Goal: Information Seeking & Learning: Learn about a topic

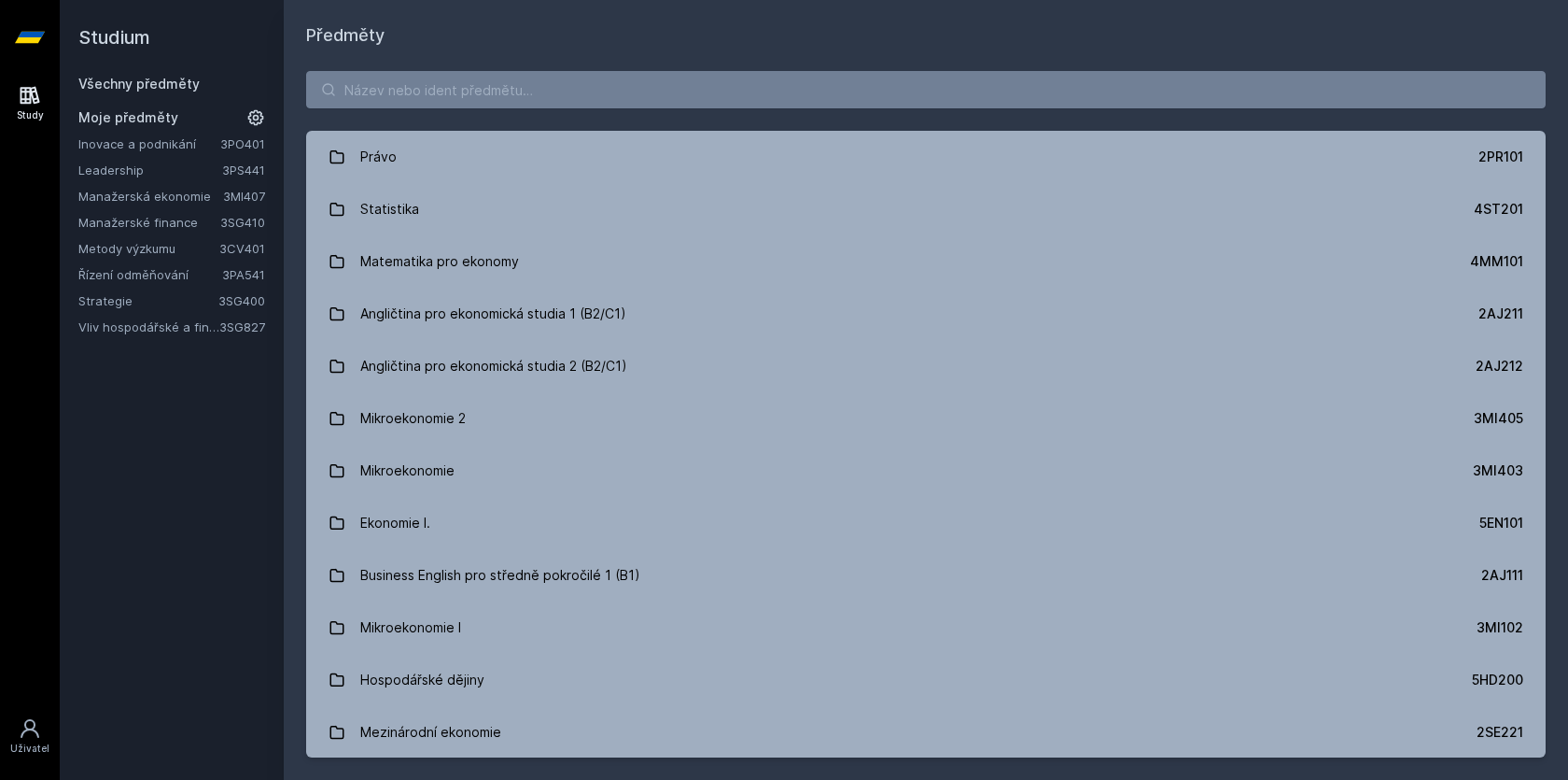
click at [147, 333] on link "Vliv hospodářské a finanční kriminality na hodnotu a strategii firmy" at bounding box center [149, 326] width 141 height 19
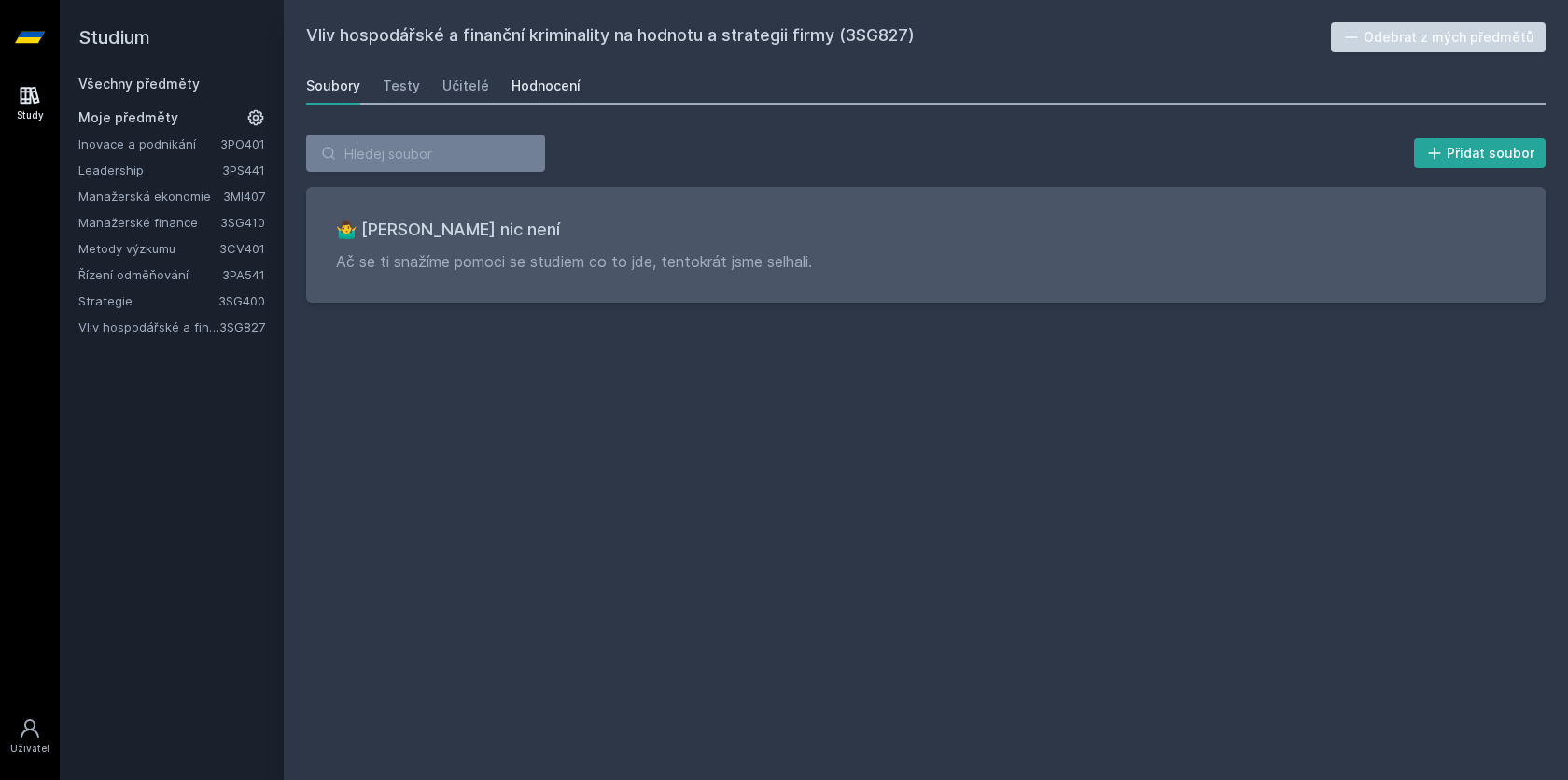
click at [522, 82] on div "Hodnocení" at bounding box center [546, 86] width 69 height 19
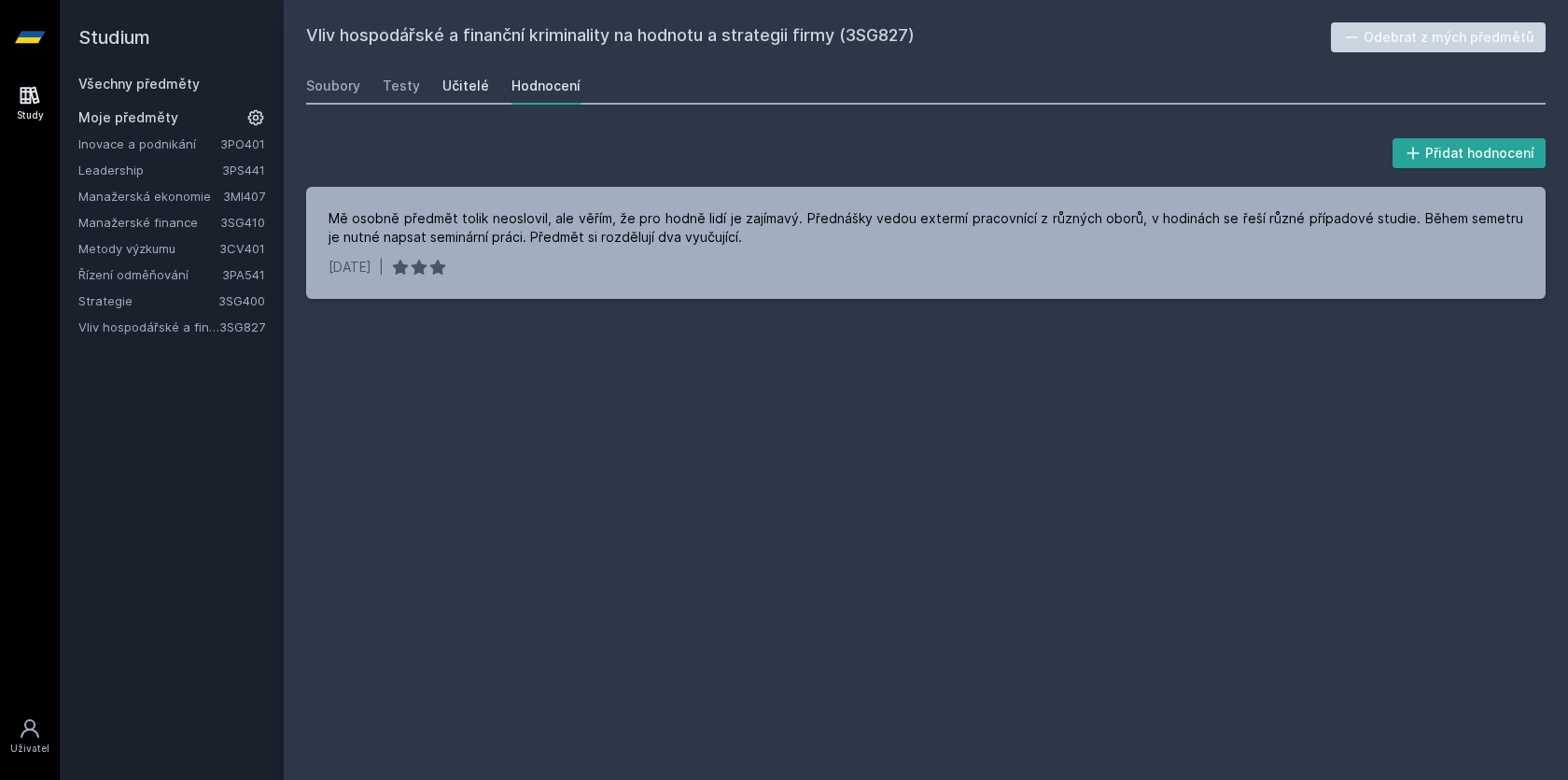
click at [461, 82] on div "Učitelé" at bounding box center [465, 86] width 46 height 19
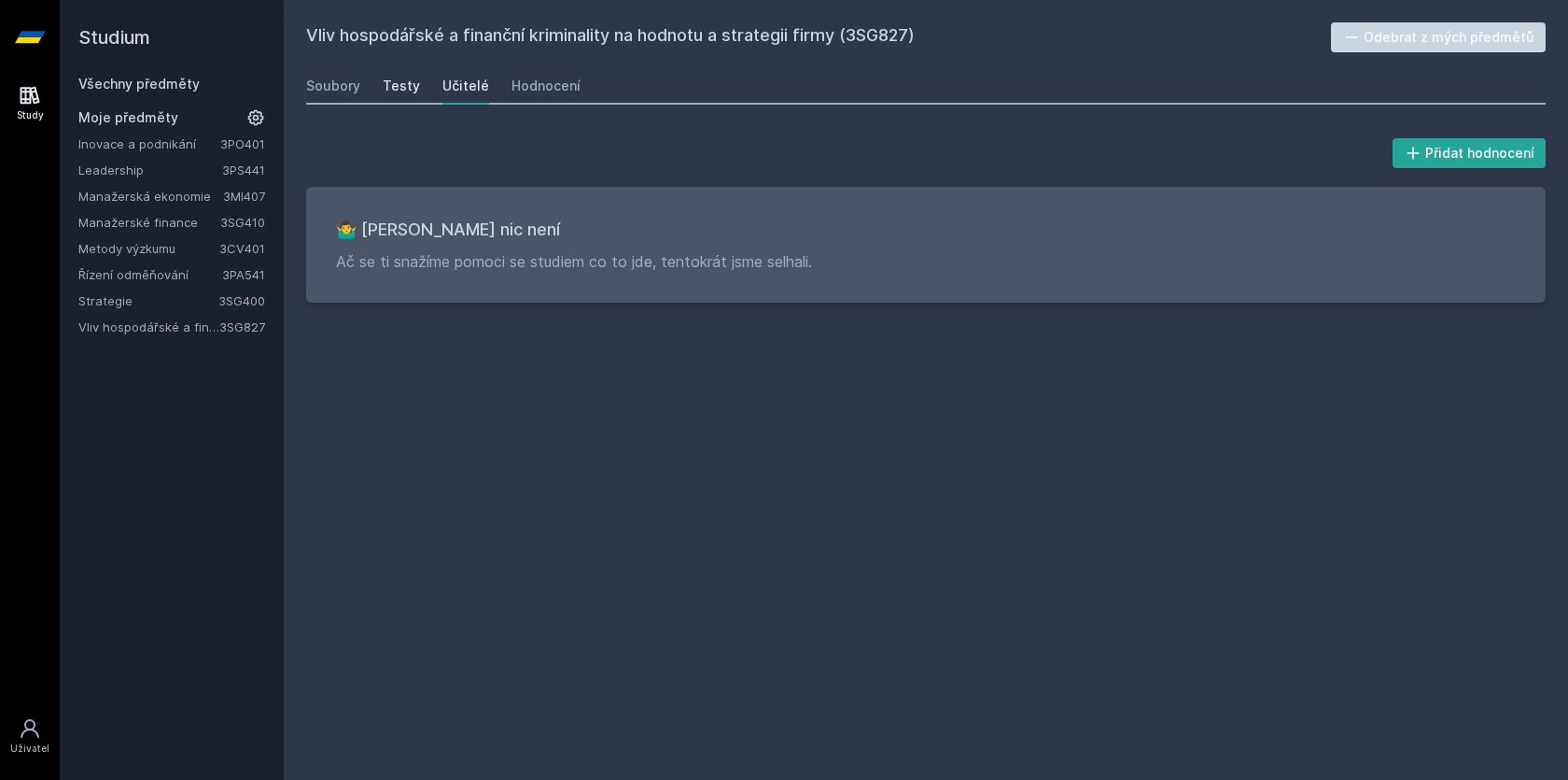
click at [396, 85] on div "Testy" at bounding box center [401, 86] width 37 height 19
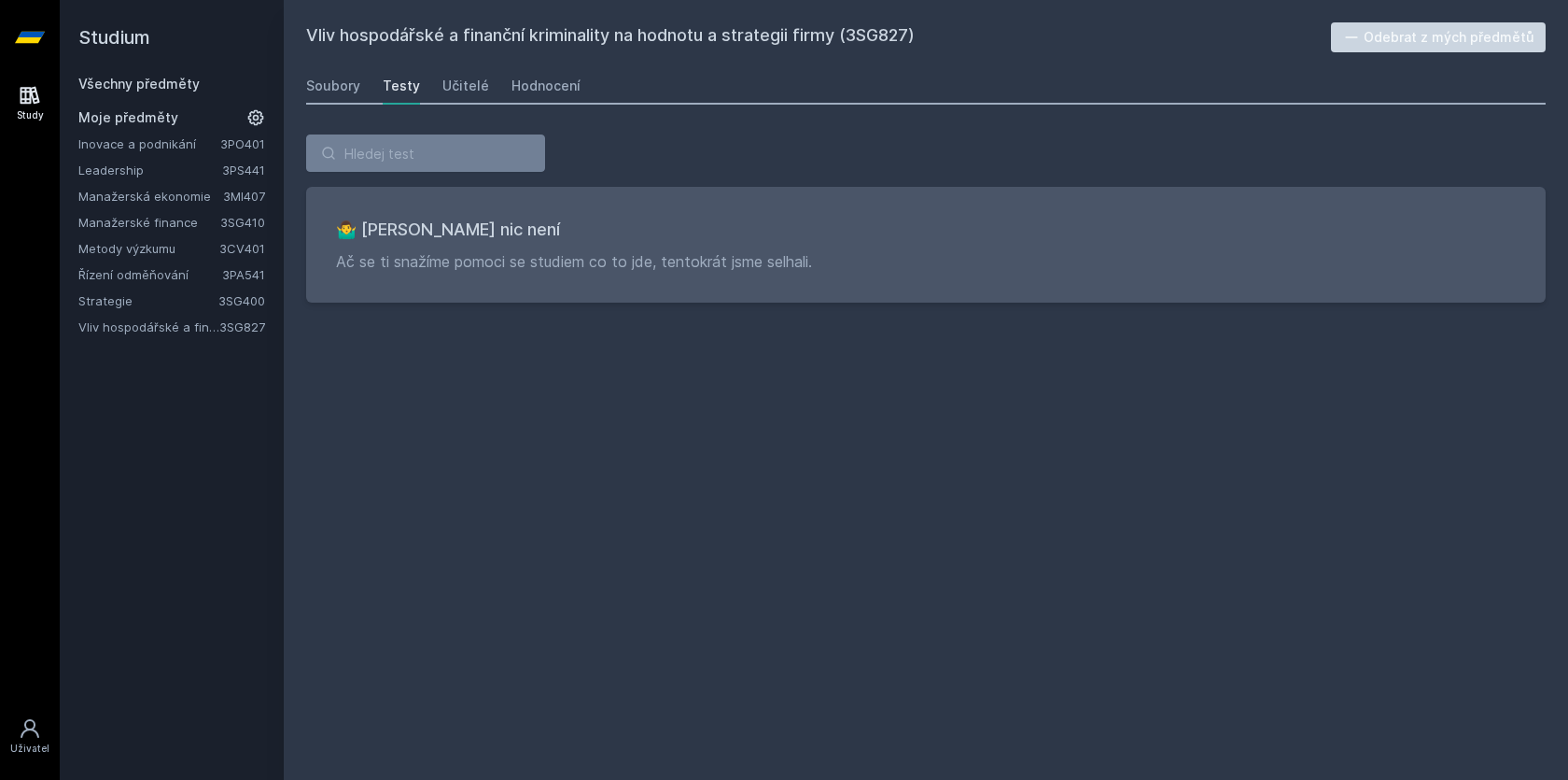
click at [178, 296] on link "Strategie" at bounding box center [149, 301] width 140 height 19
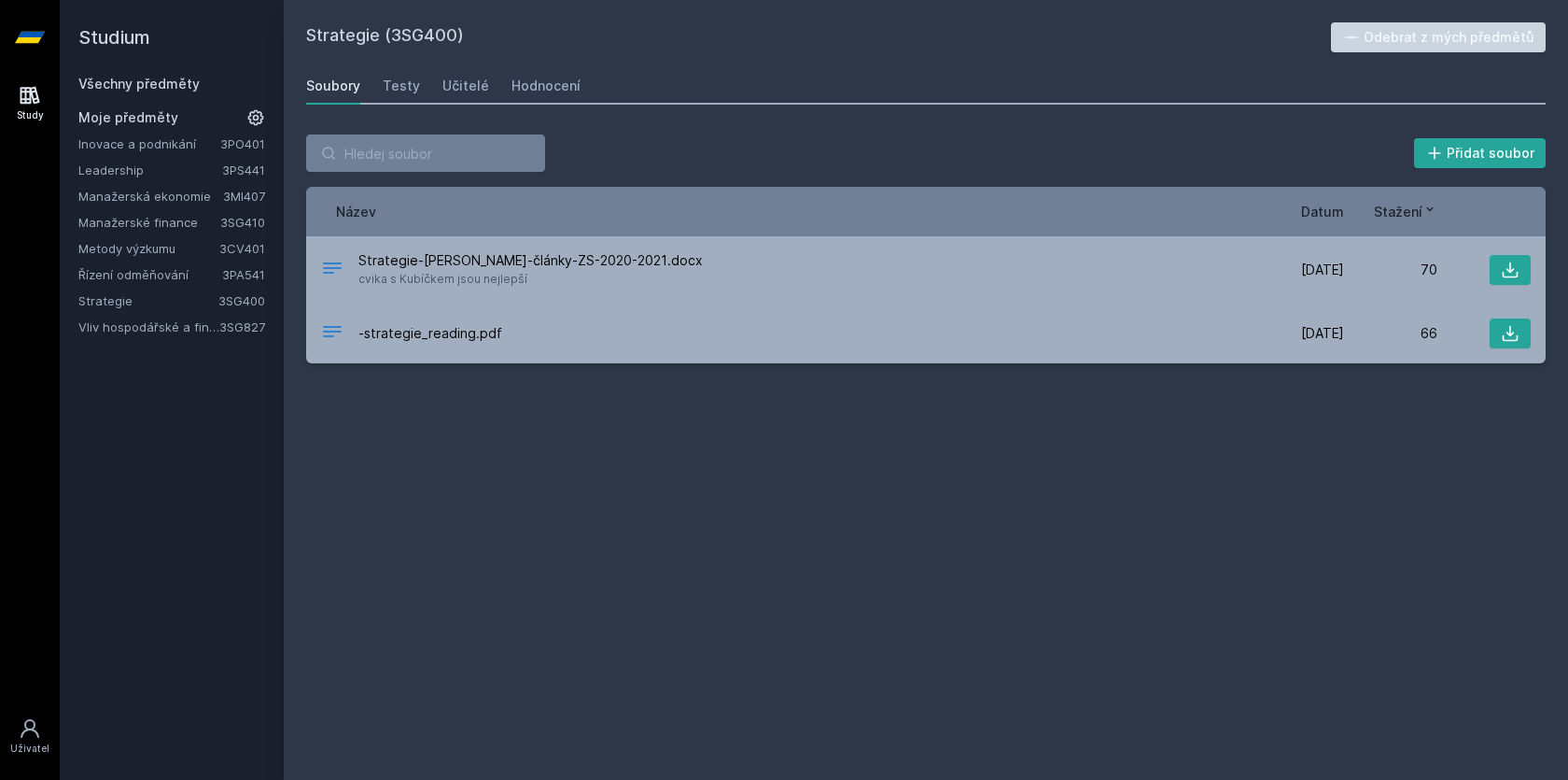
click at [170, 266] on link "Řízení odměňování" at bounding box center [151, 274] width 144 height 19
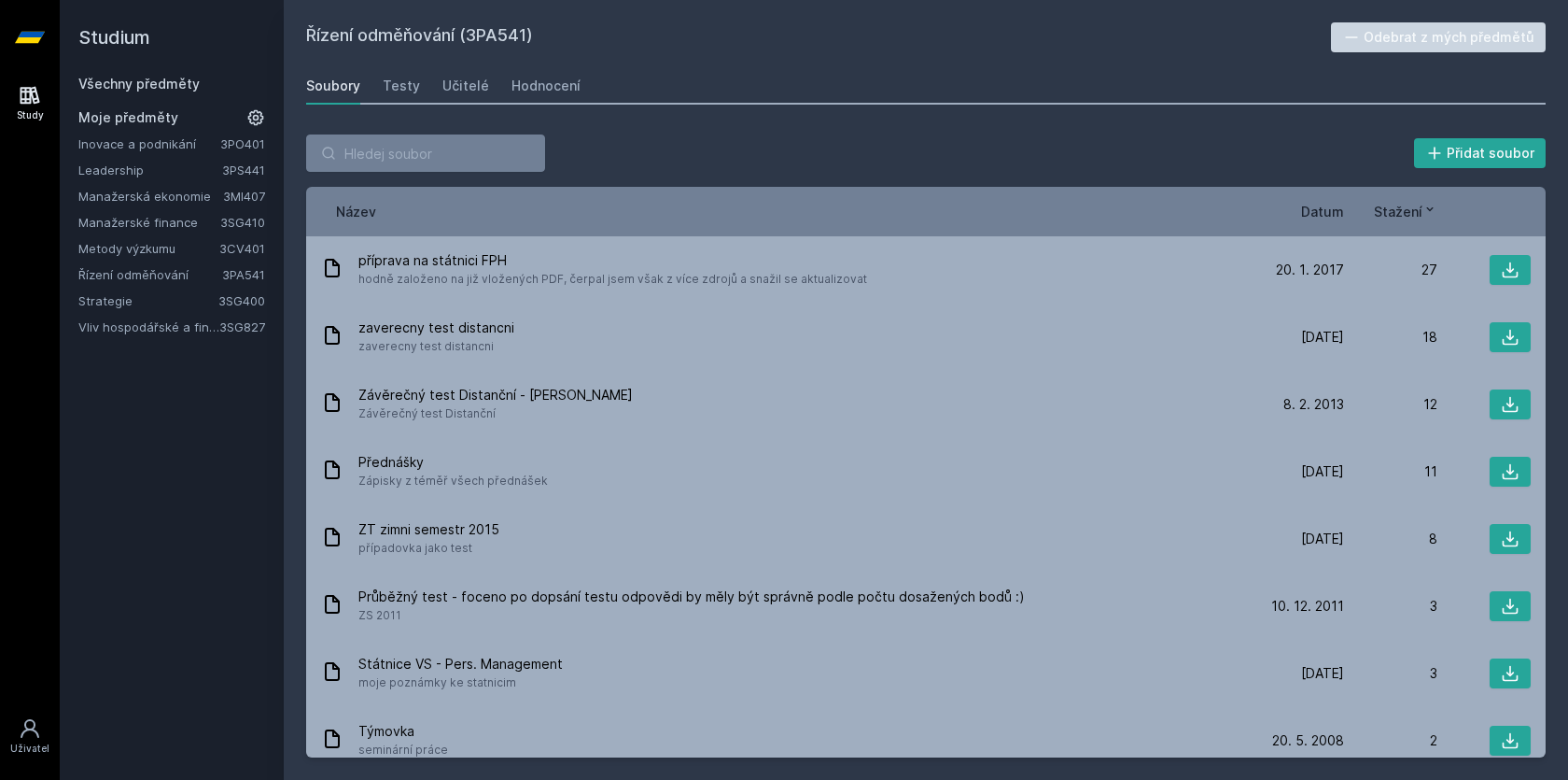
click at [1312, 208] on span "Datum" at bounding box center [1323, 212] width 43 height 20
click at [527, 98] on link "Hodnocení" at bounding box center [546, 86] width 69 height 37
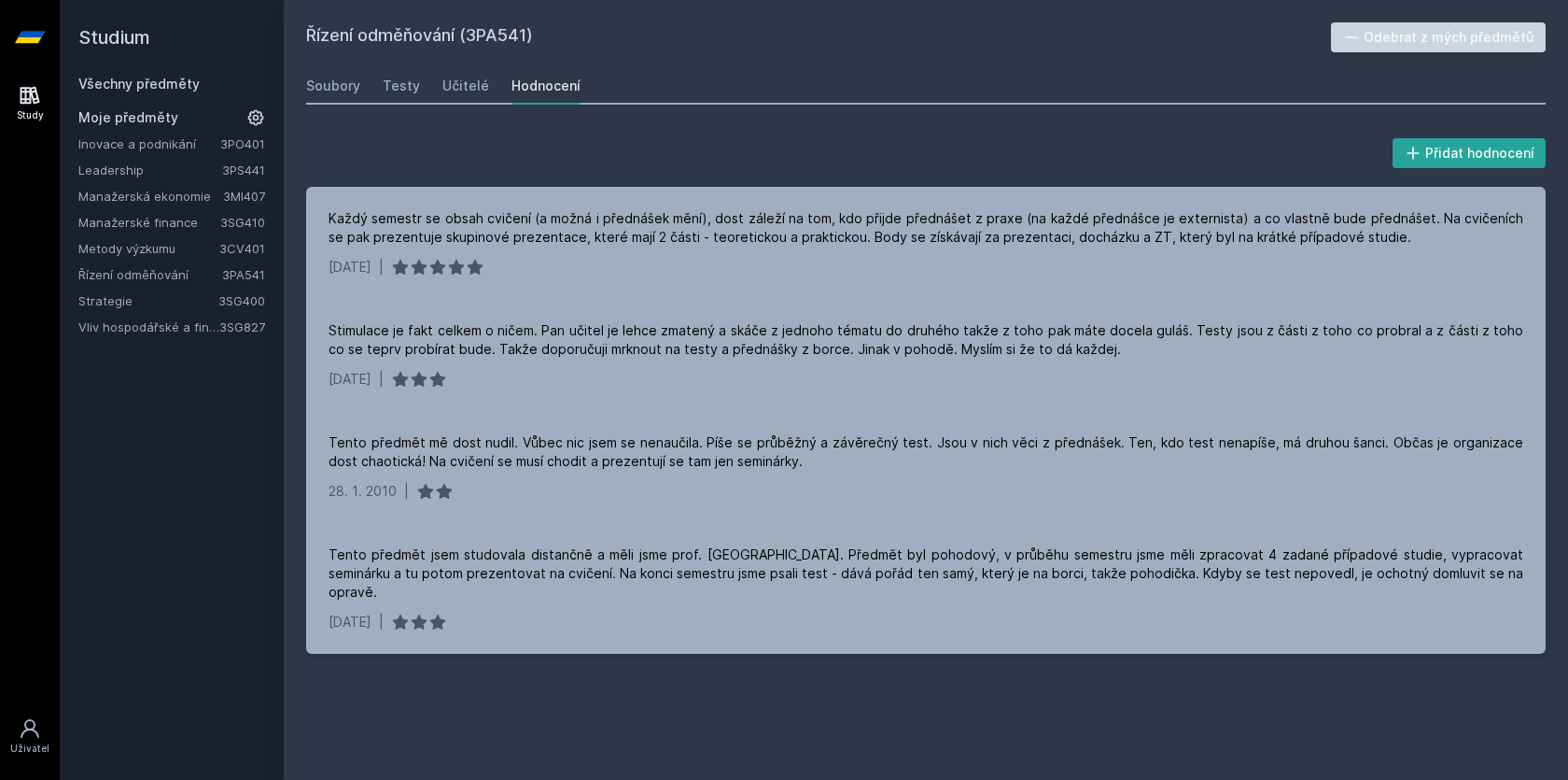
click at [170, 246] on link "Metody výzkumu" at bounding box center [149, 248] width 141 height 19
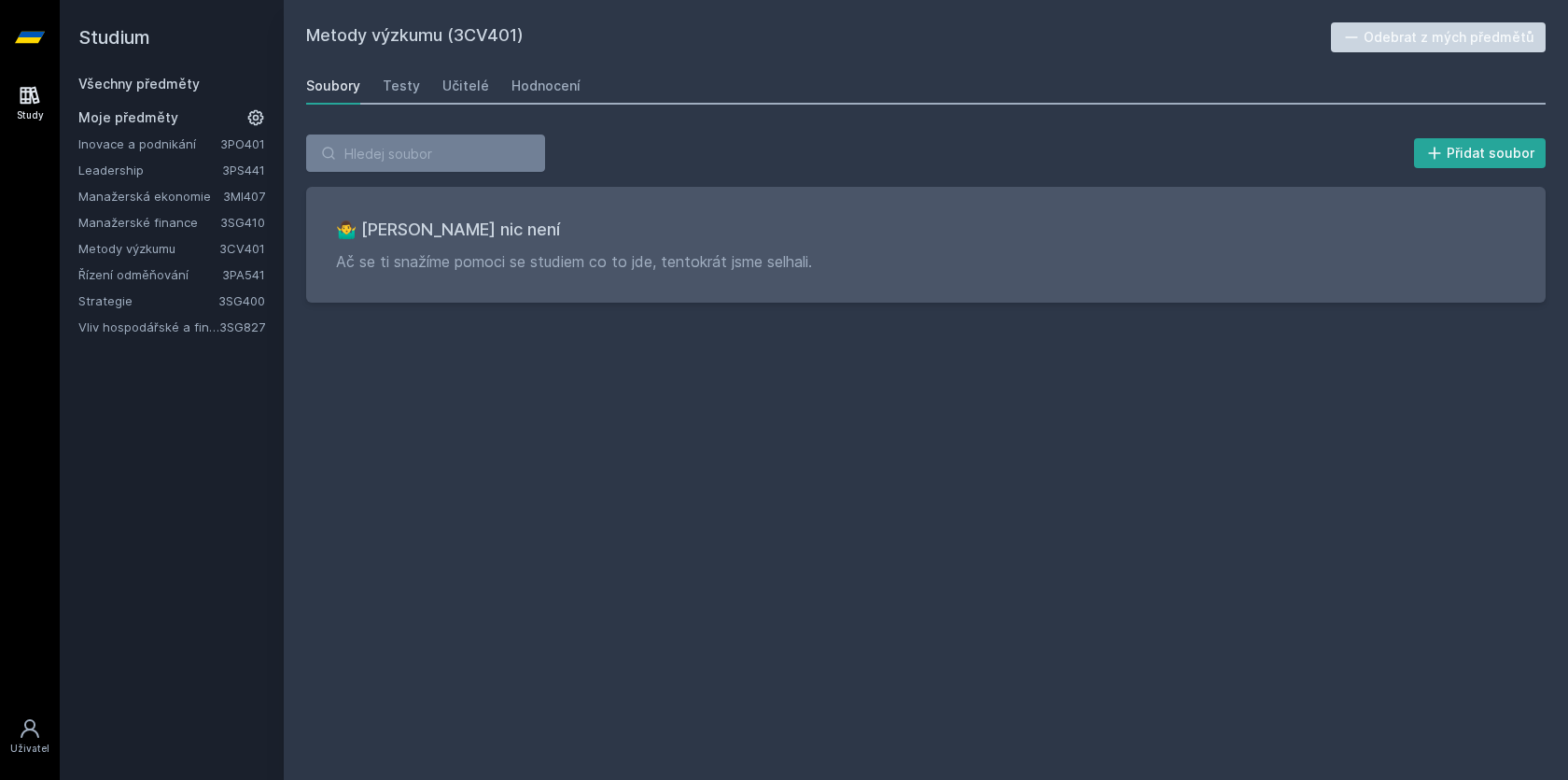
click at [172, 224] on link "Manažerské finance" at bounding box center [150, 222] width 142 height 19
click at [528, 94] on div "Hodnocení" at bounding box center [546, 86] width 69 height 19
click at [181, 195] on link "Manažerská ekonomie" at bounding box center [151, 195] width 145 height 19
click at [533, 82] on div "Hodnocení" at bounding box center [546, 86] width 69 height 19
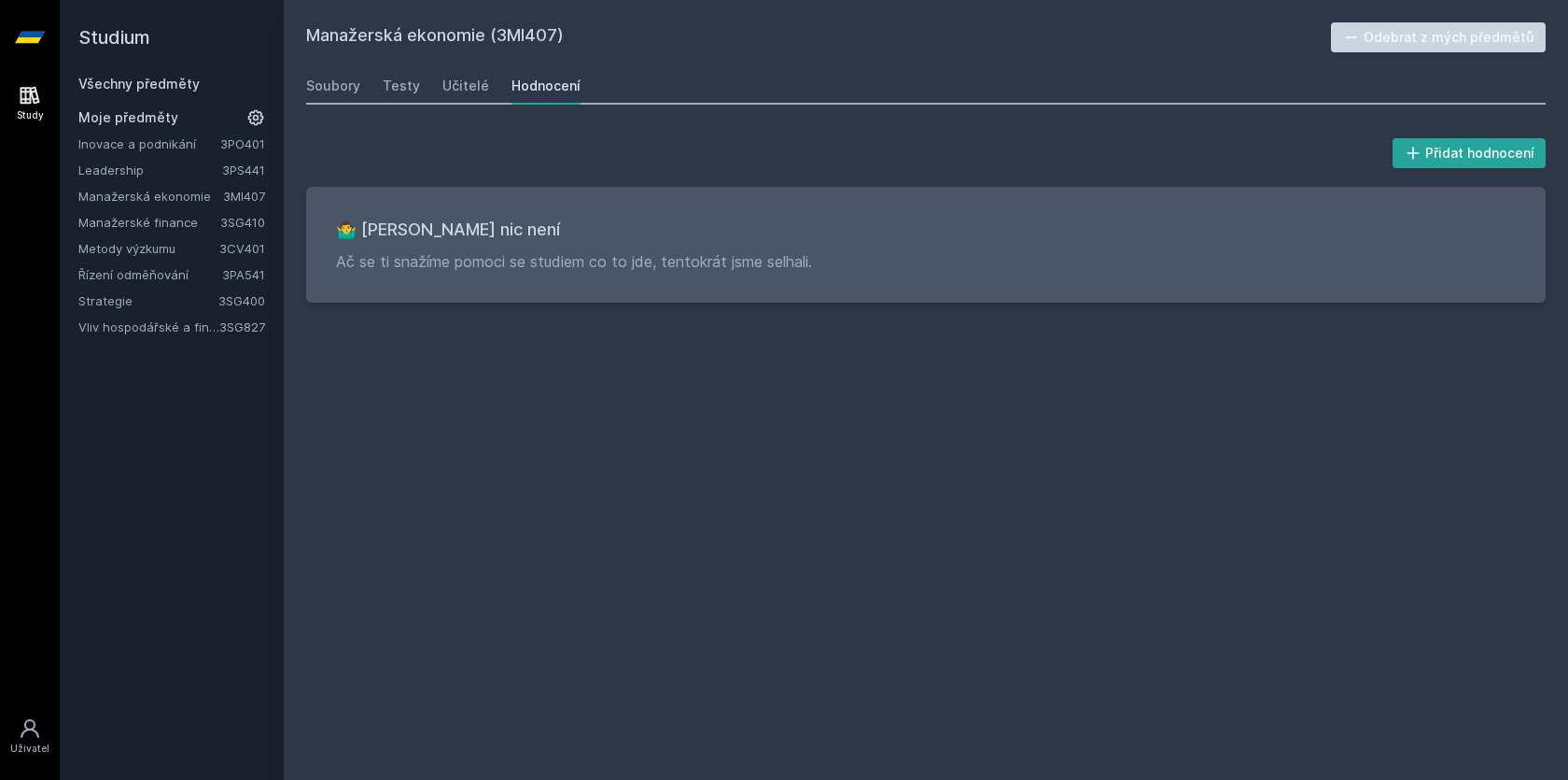
click at [436, 89] on div "Soubory Testy Učitelé Hodnocení" at bounding box center [926, 86] width 1240 height 37
click at [450, 89] on div "Učitelé" at bounding box center [465, 86] width 46 height 19
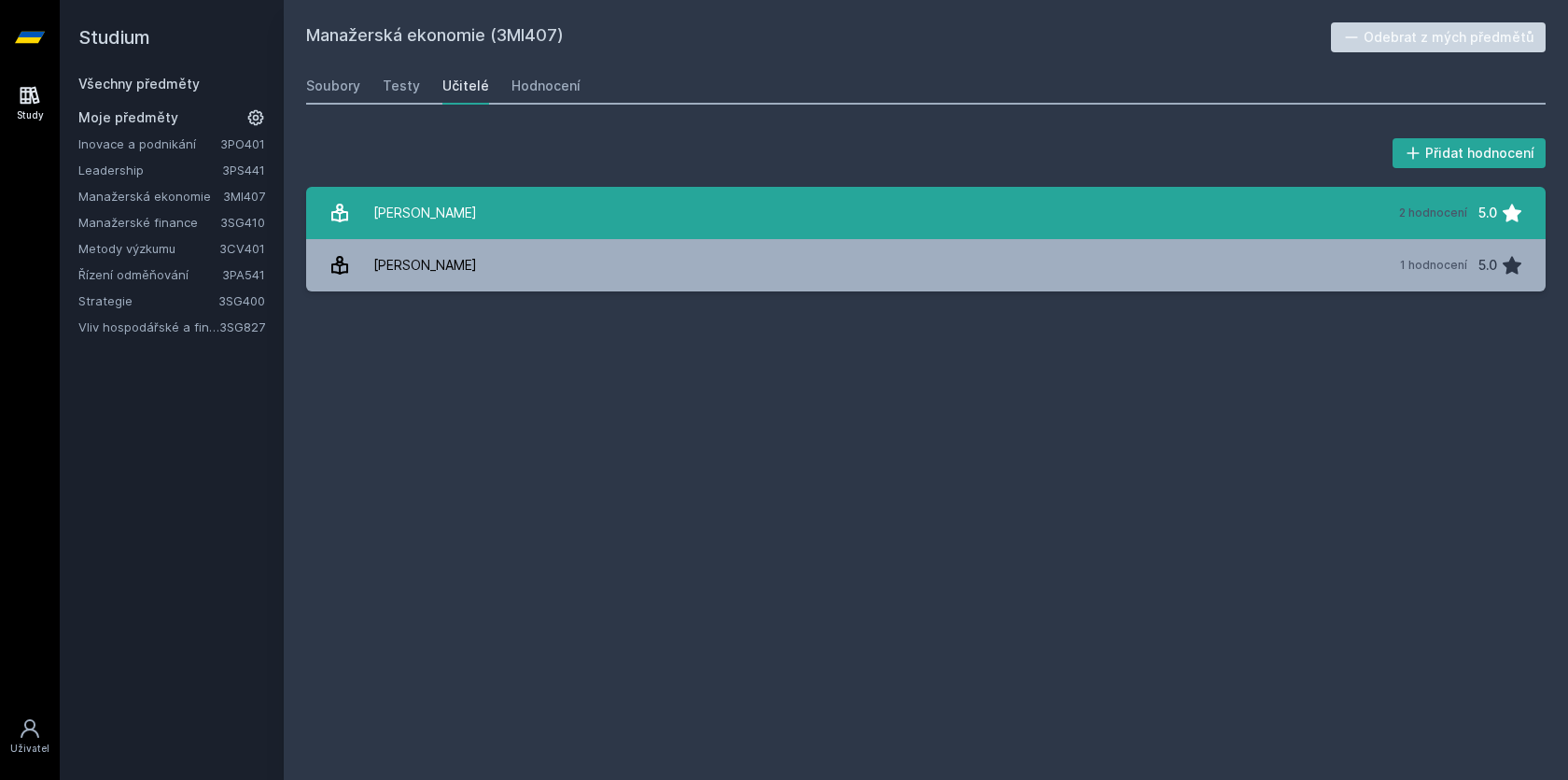
click at [425, 192] on link "[PERSON_NAME] 2 hodnocení 5.0" at bounding box center [926, 212] width 1240 height 52
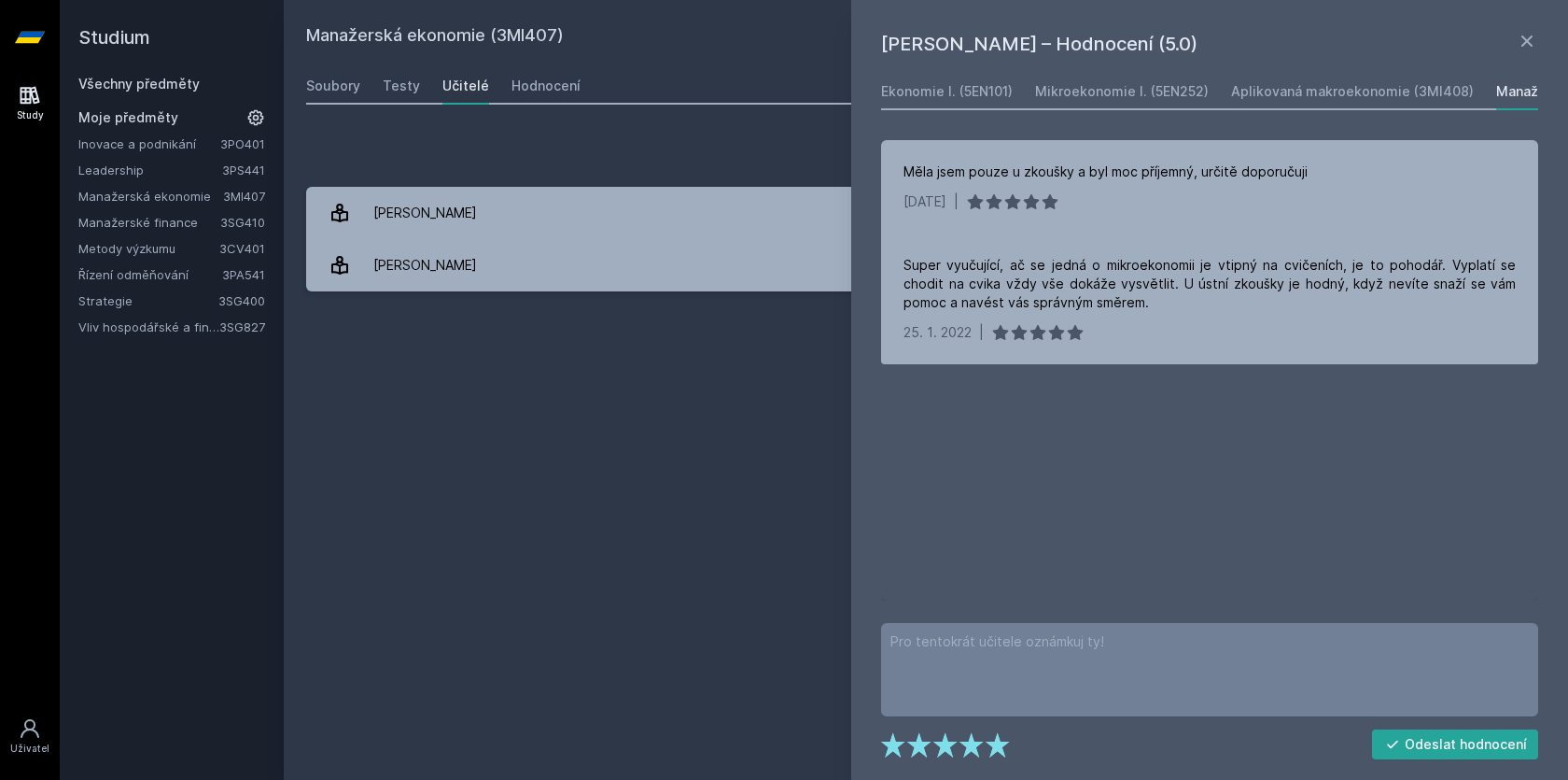
click at [190, 324] on link "Vliv hospodářské a finanční kriminality na hodnotu a strategii firmy" at bounding box center [149, 326] width 141 height 19
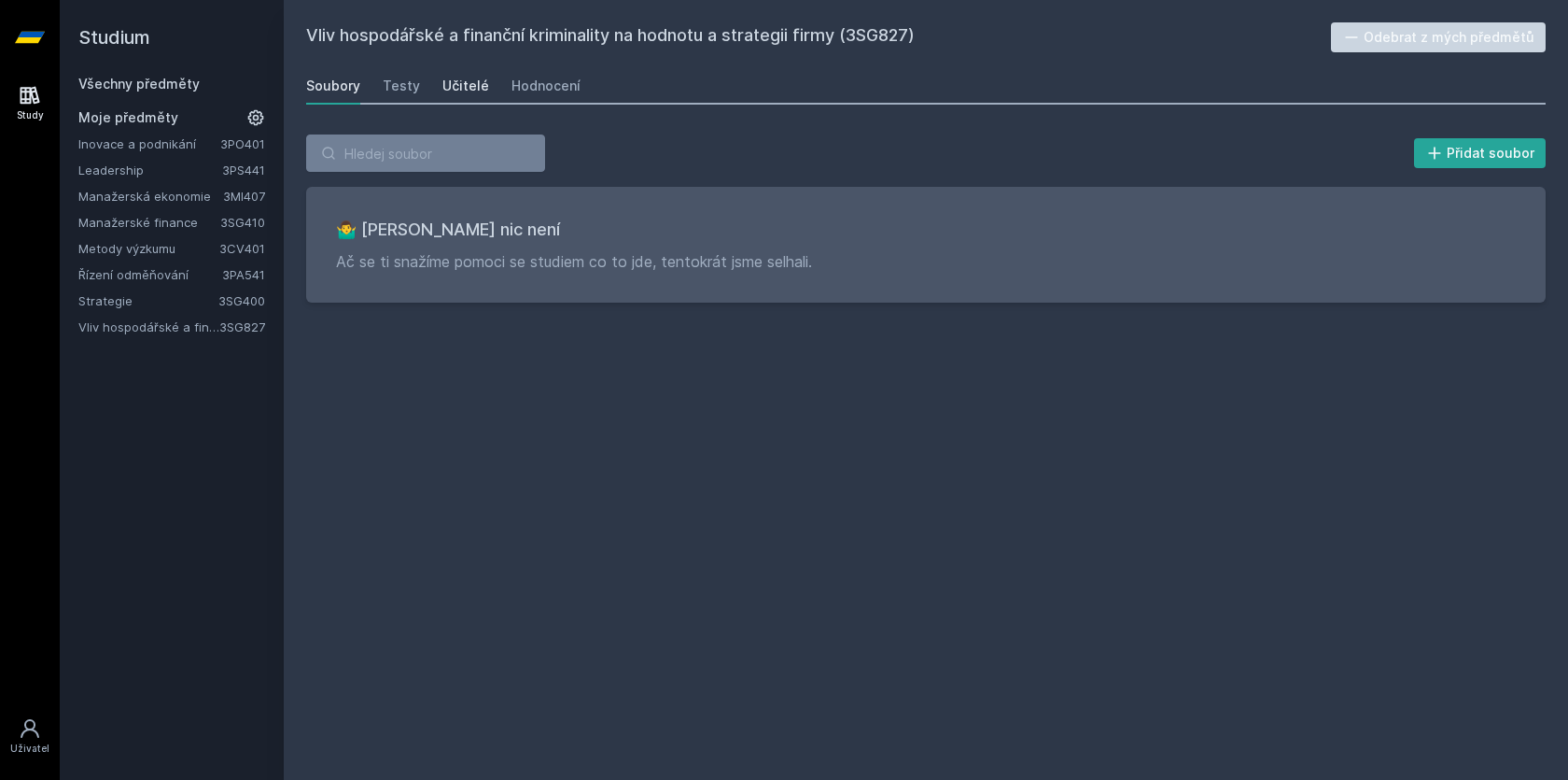
click at [457, 85] on div "Učitelé" at bounding box center [465, 86] width 46 height 19
click at [126, 274] on link "Řízení odměňování" at bounding box center [151, 274] width 144 height 19
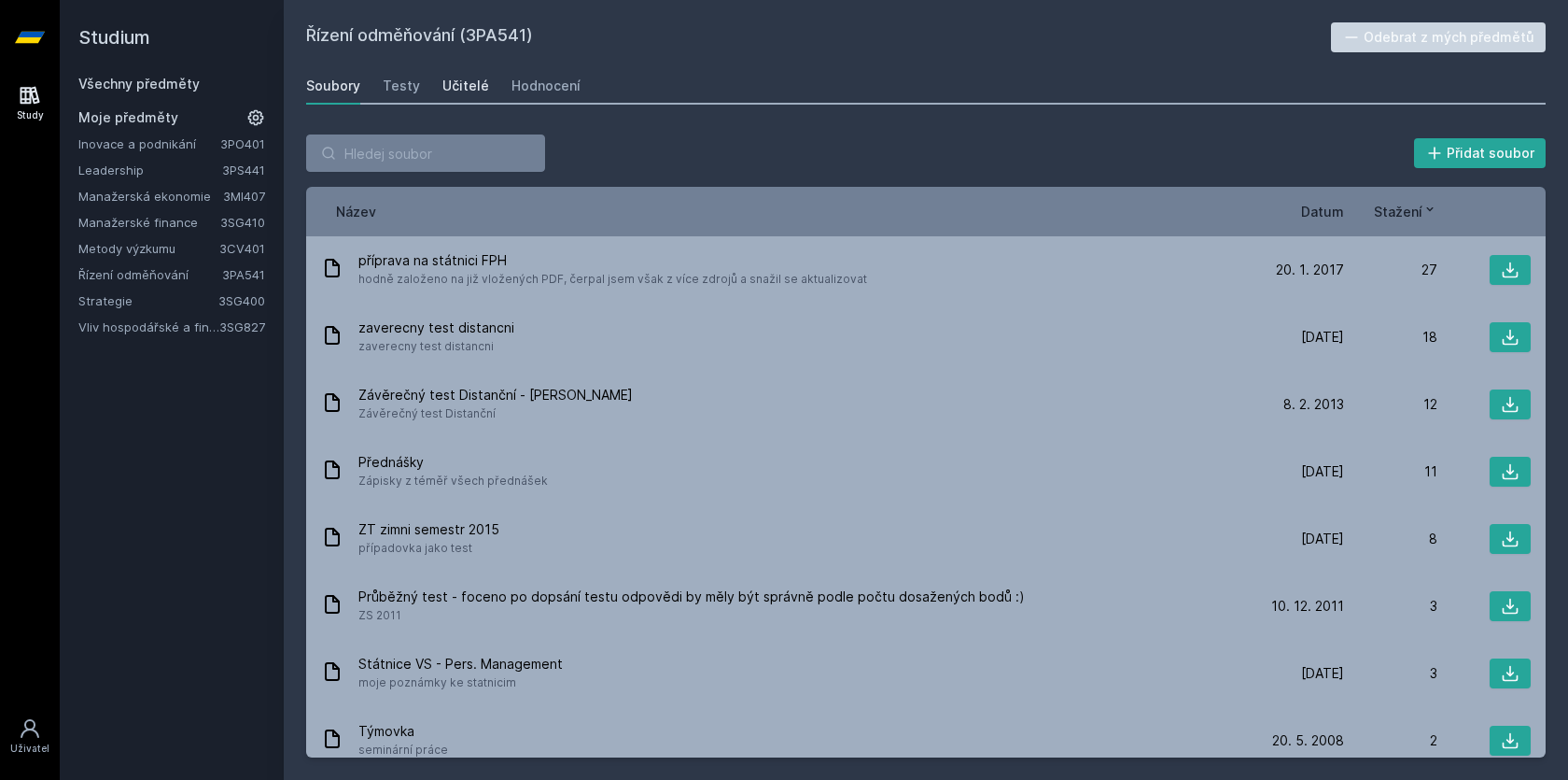
click at [455, 91] on div "Učitelé" at bounding box center [465, 86] width 46 height 19
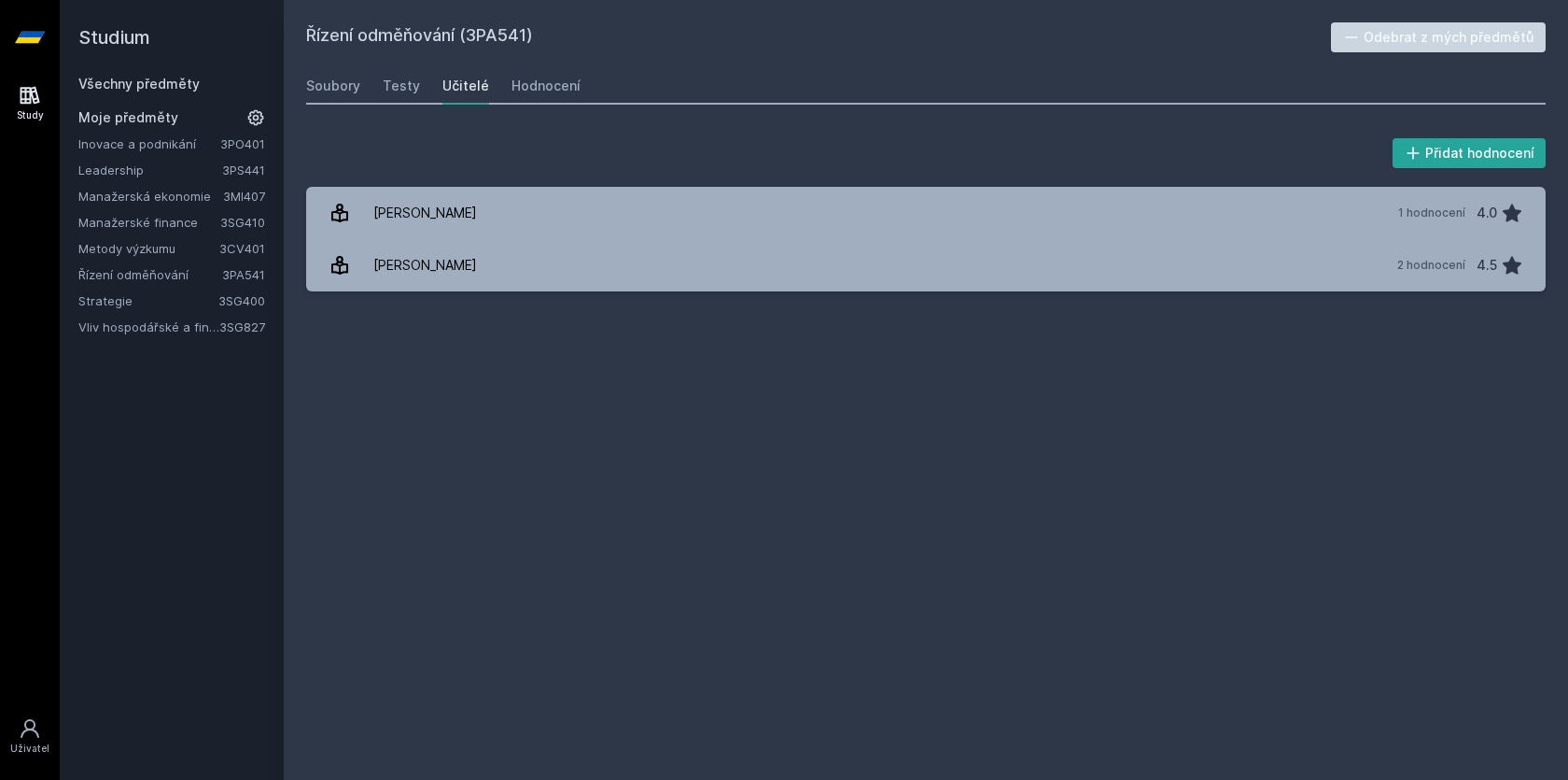
click at [155, 276] on link "Řízení odměňování" at bounding box center [151, 274] width 144 height 19
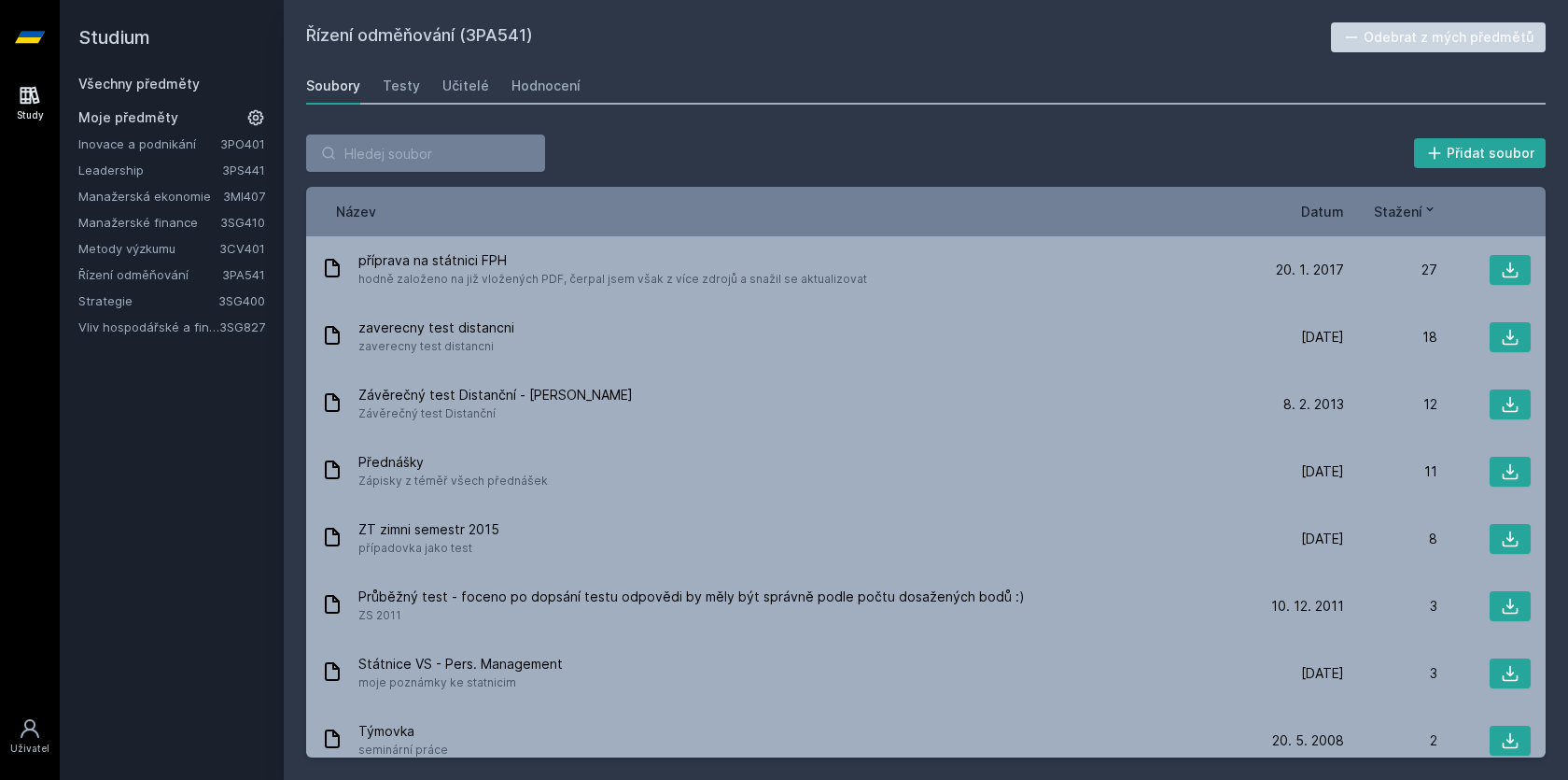
click at [151, 224] on link "Manažerské finance" at bounding box center [150, 222] width 142 height 19
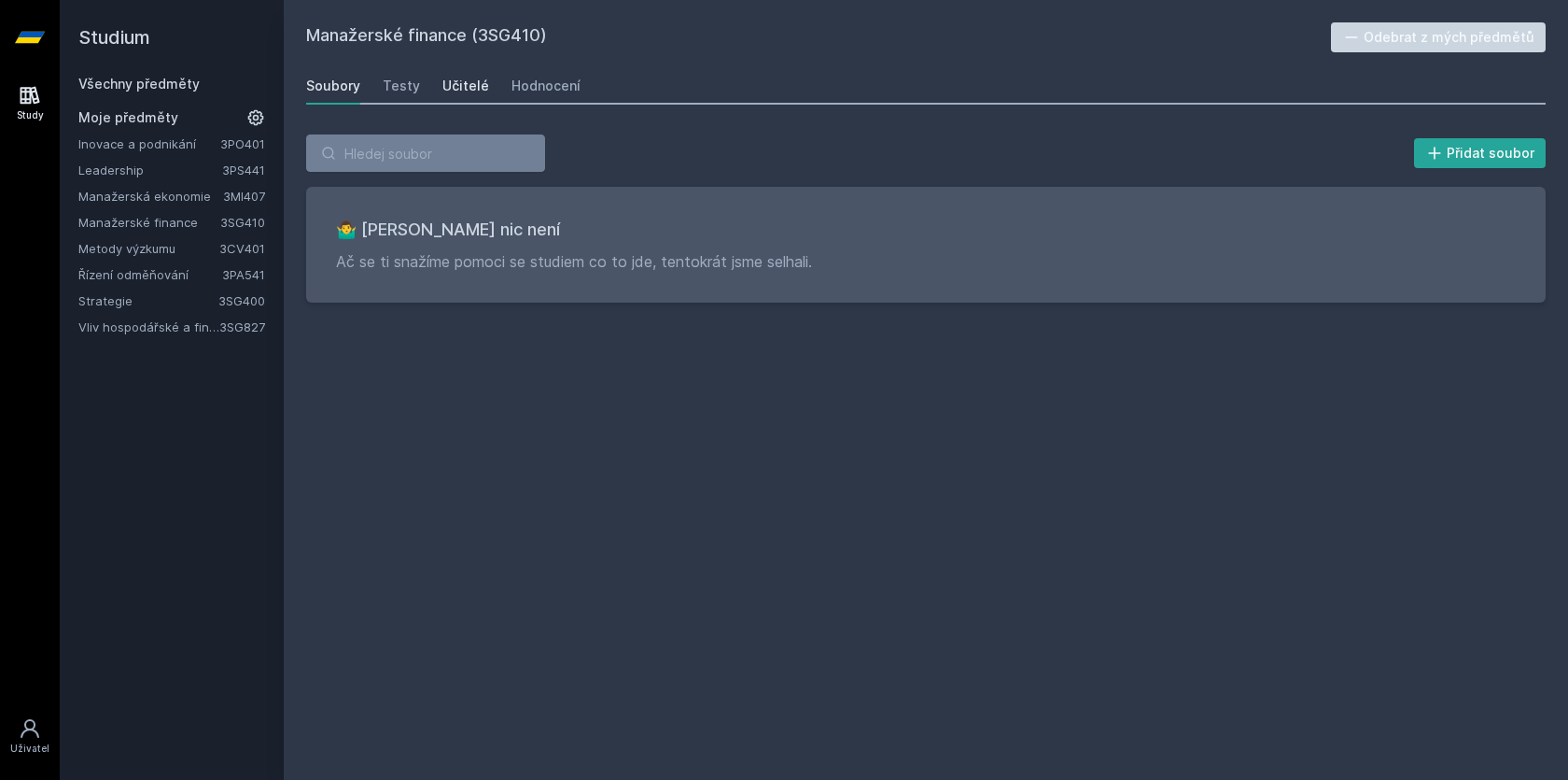
click at [450, 88] on div "Učitelé" at bounding box center [465, 86] width 46 height 19
click at [128, 175] on link "Leadership" at bounding box center [151, 170] width 144 height 19
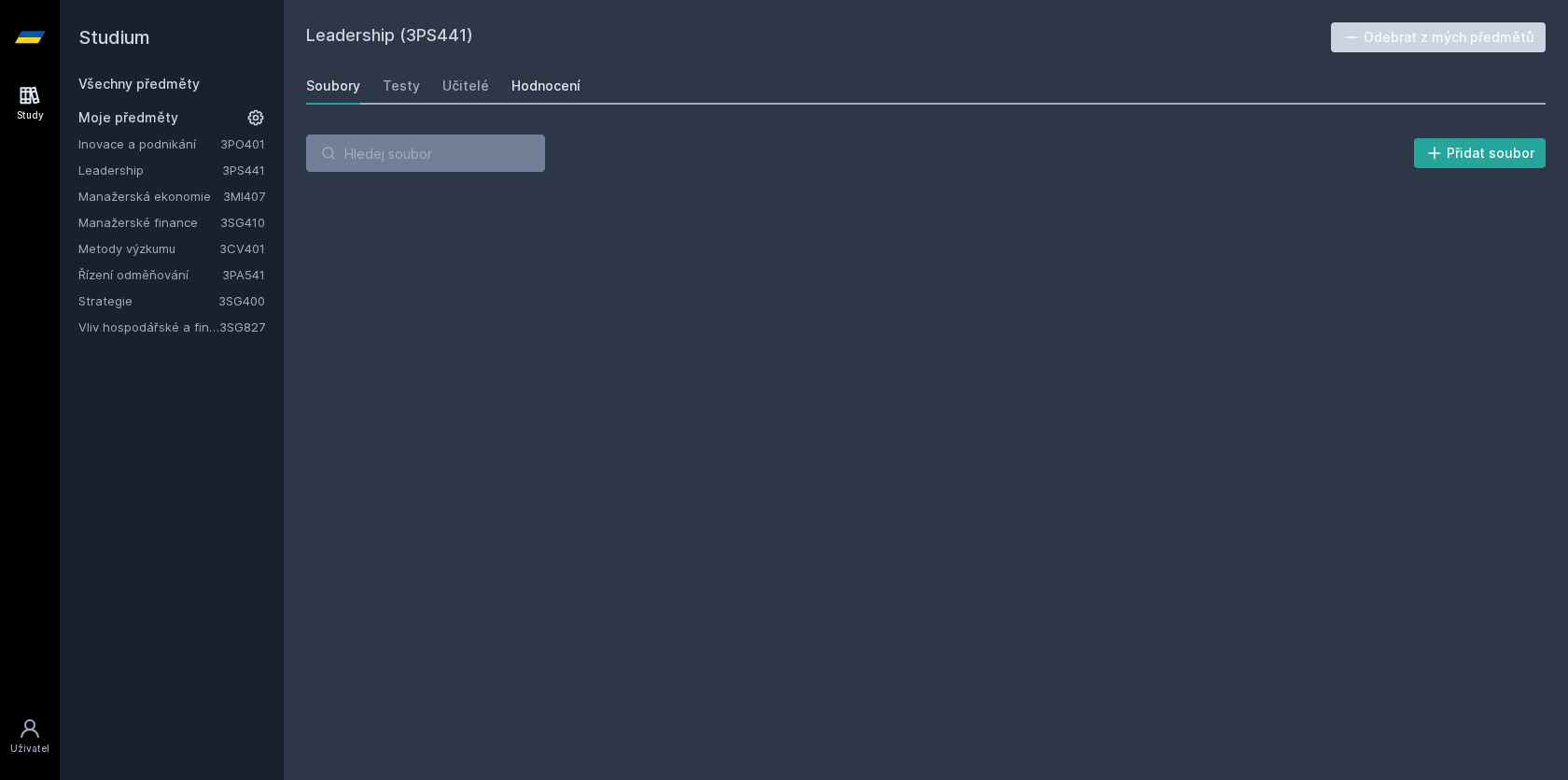
click at [528, 84] on div "Hodnocení" at bounding box center [546, 86] width 69 height 19
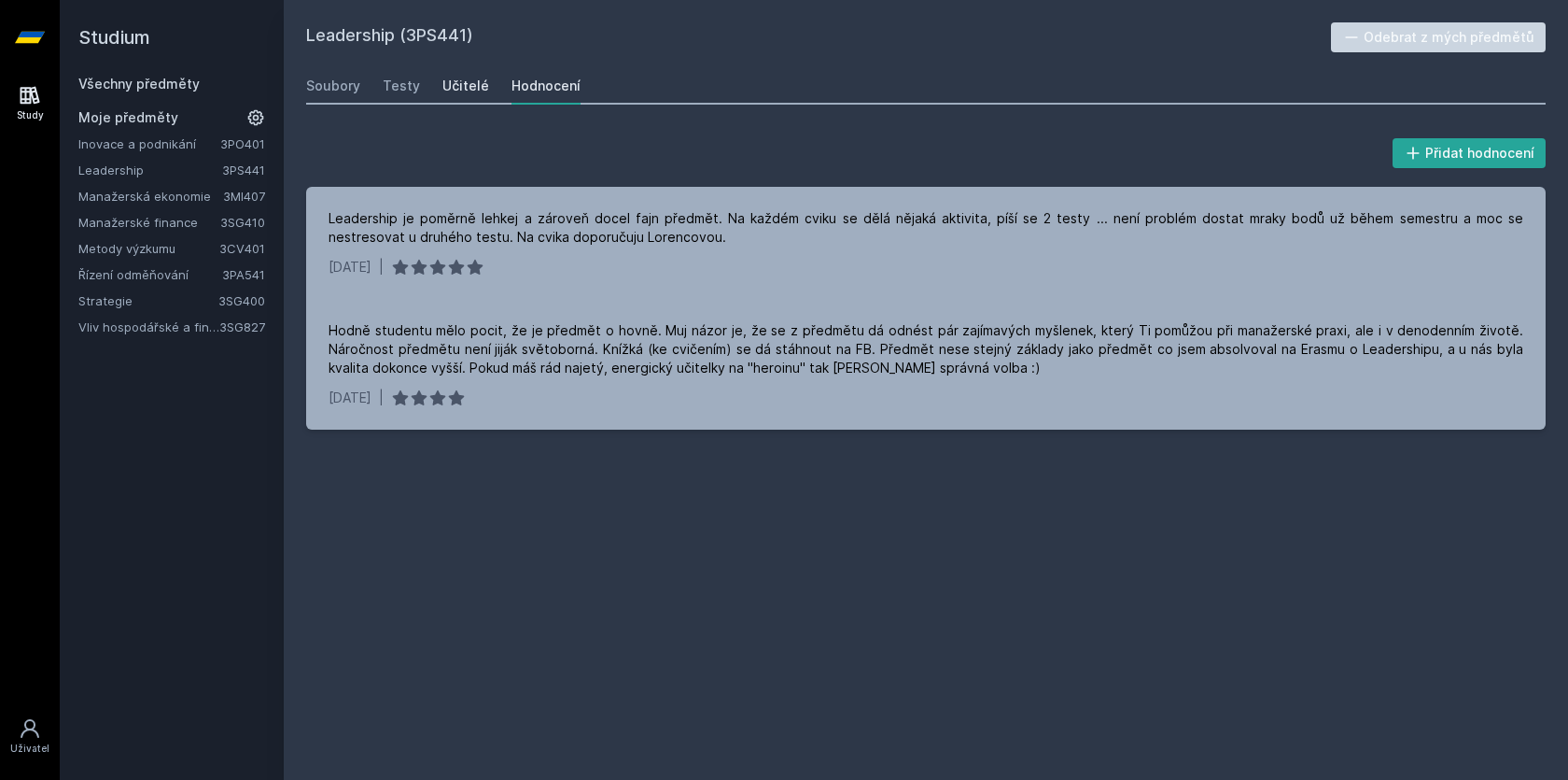
click at [451, 84] on div "Učitelé" at bounding box center [465, 86] width 46 height 19
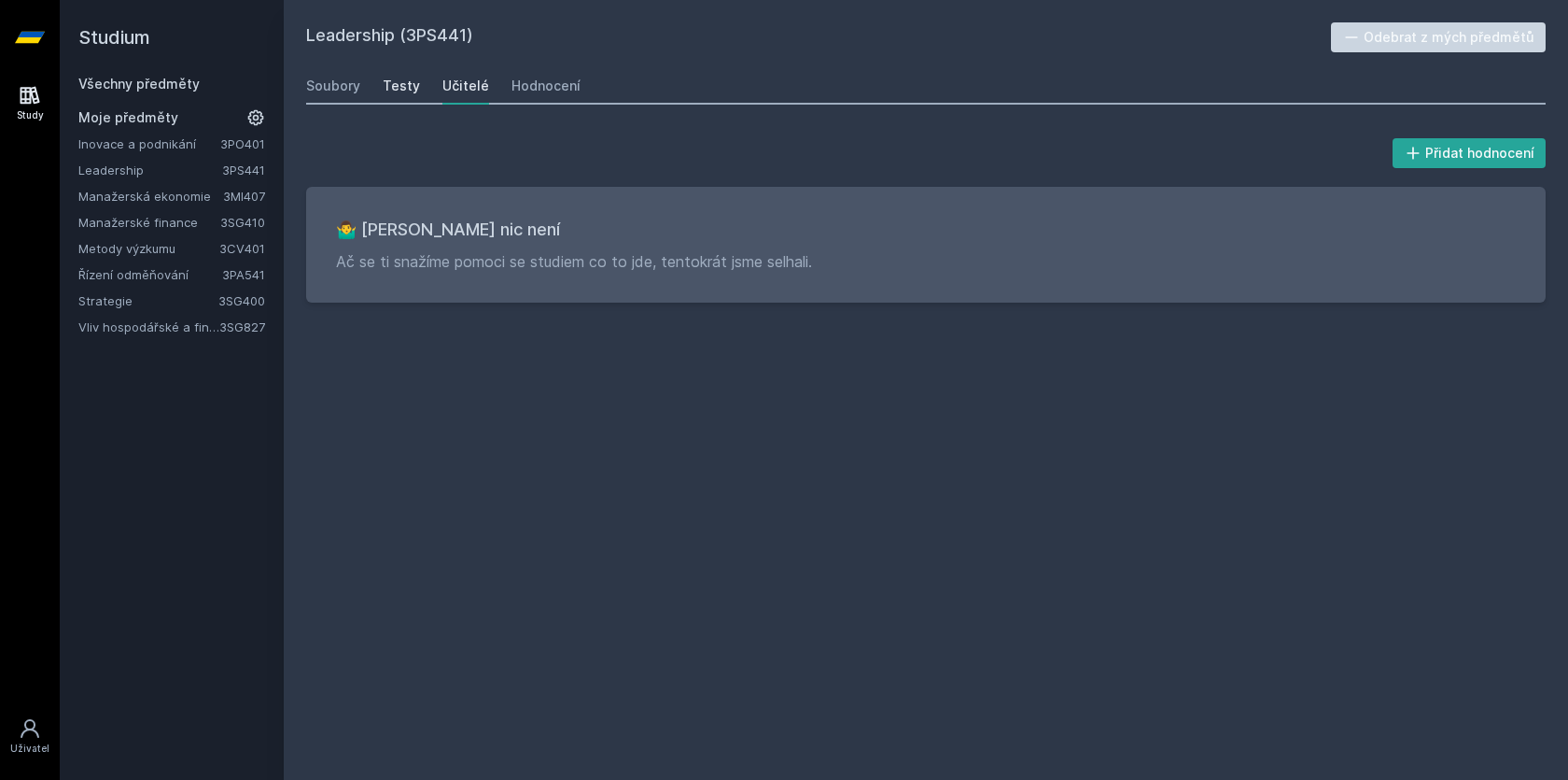
click at [410, 101] on link "Testy" at bounding box center [401, 86] width 37 height 37
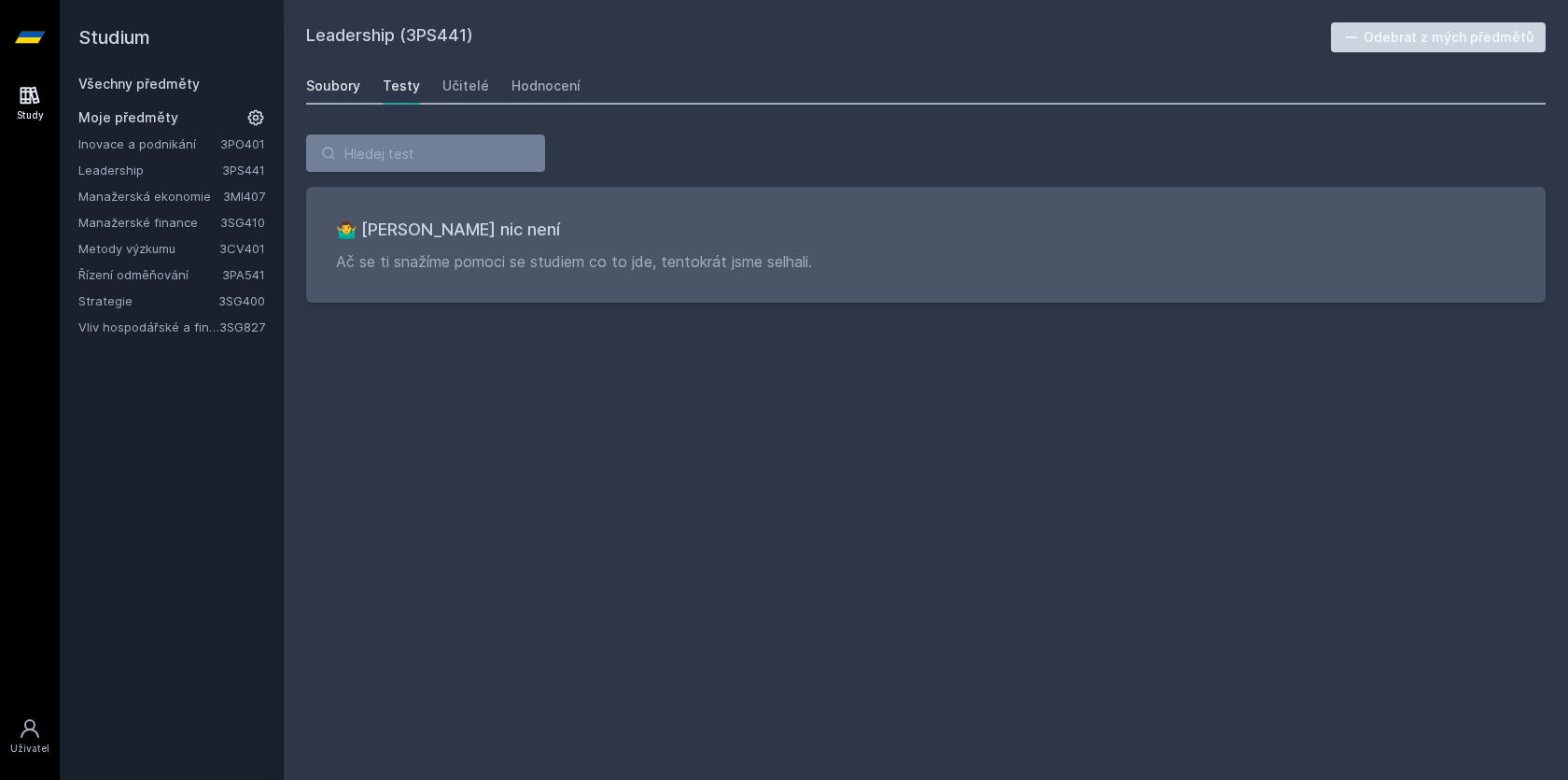
click at [349, 82] on div "Soubory" at bounding box center [333, 86] width 54 height 19
